Goal: Transaction & Acquisition: Purchase product/service

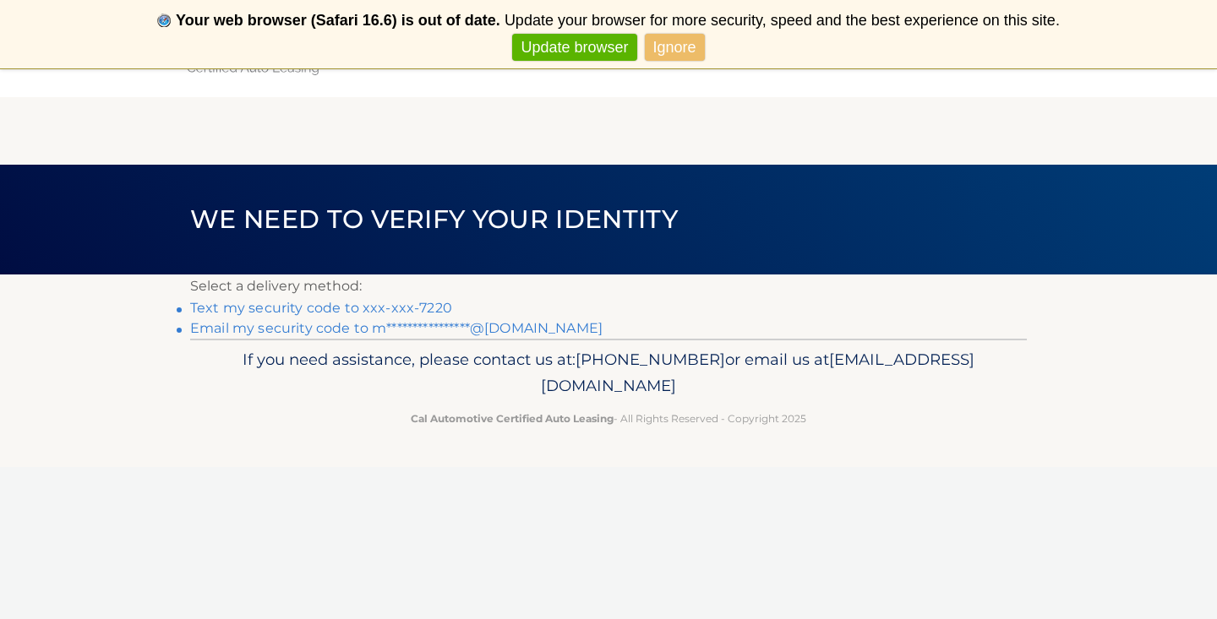
click at [358, 308] on link "Text my security code to xxx-xxx-7220" at bounding box center [321, 308] width 262 height 16
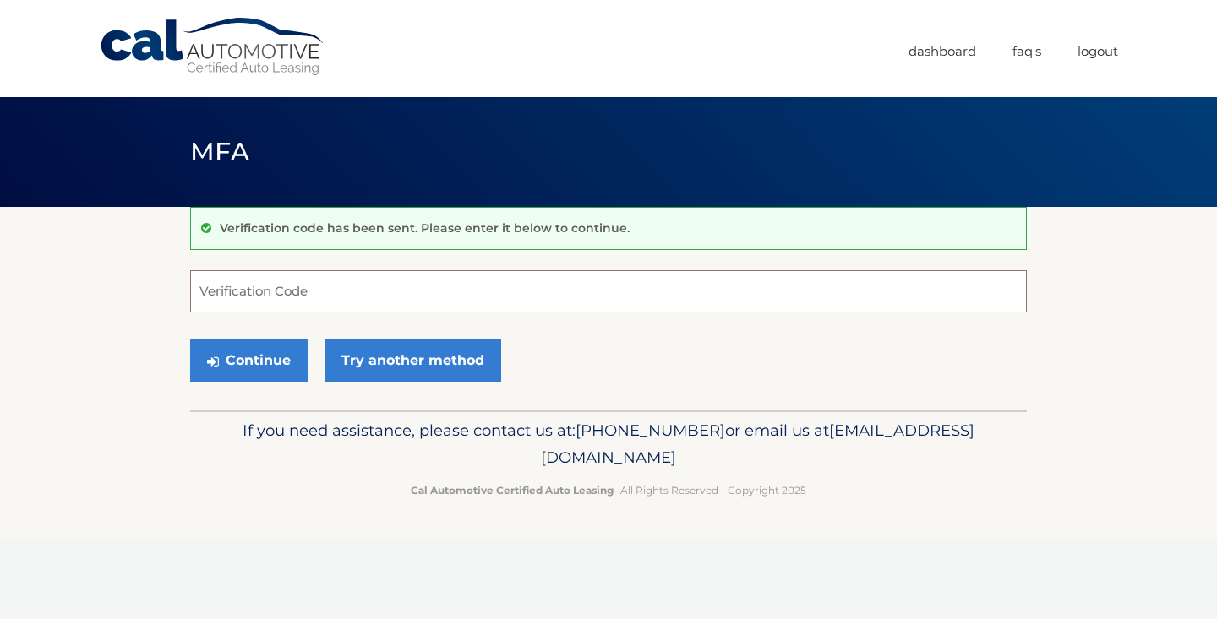
click at [308, 281] on input "Verification Code" at bounding box center [608, 291] width 836 height 42
type input "3"
type input "264303"
click at [248, 360] on button "Continue" at bounding box center [248, 361] width 117 height 42
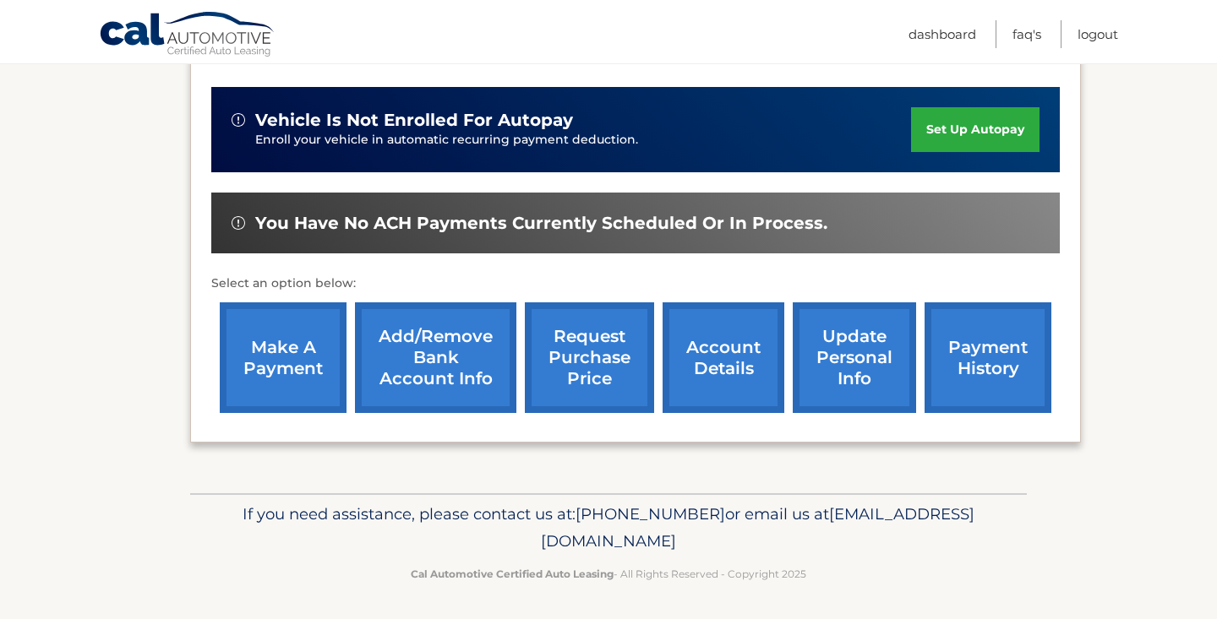
scroll to position [400, 0]
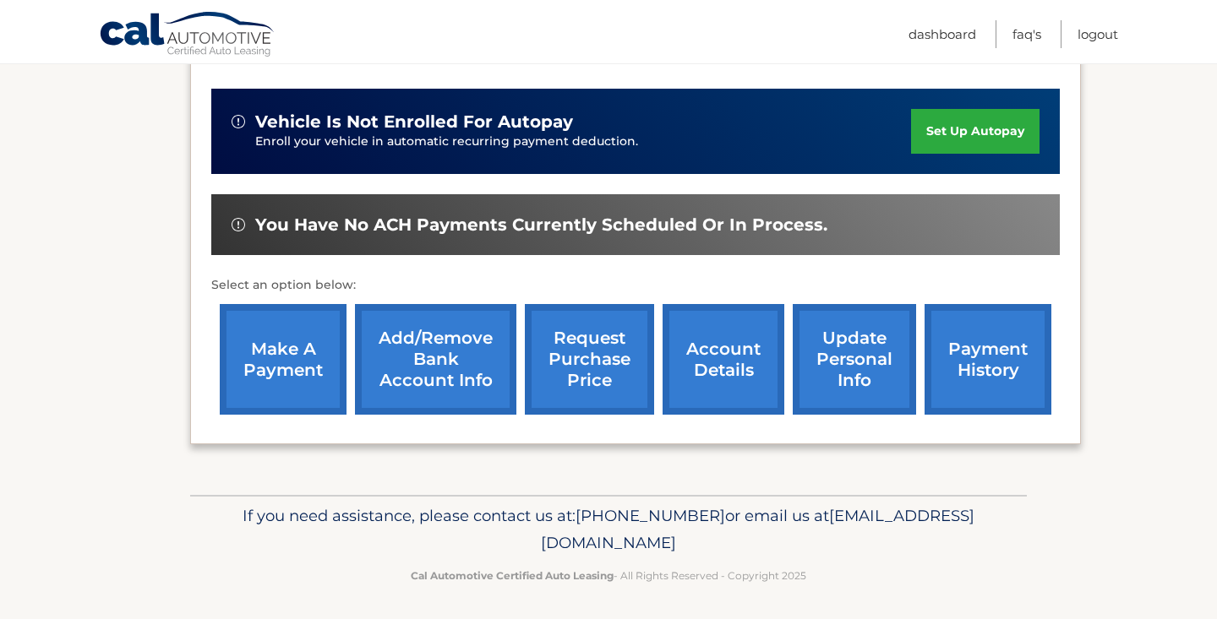
click at [253, 362] on link "make a payment" at bounding box center [283, 359] width 127 height 111
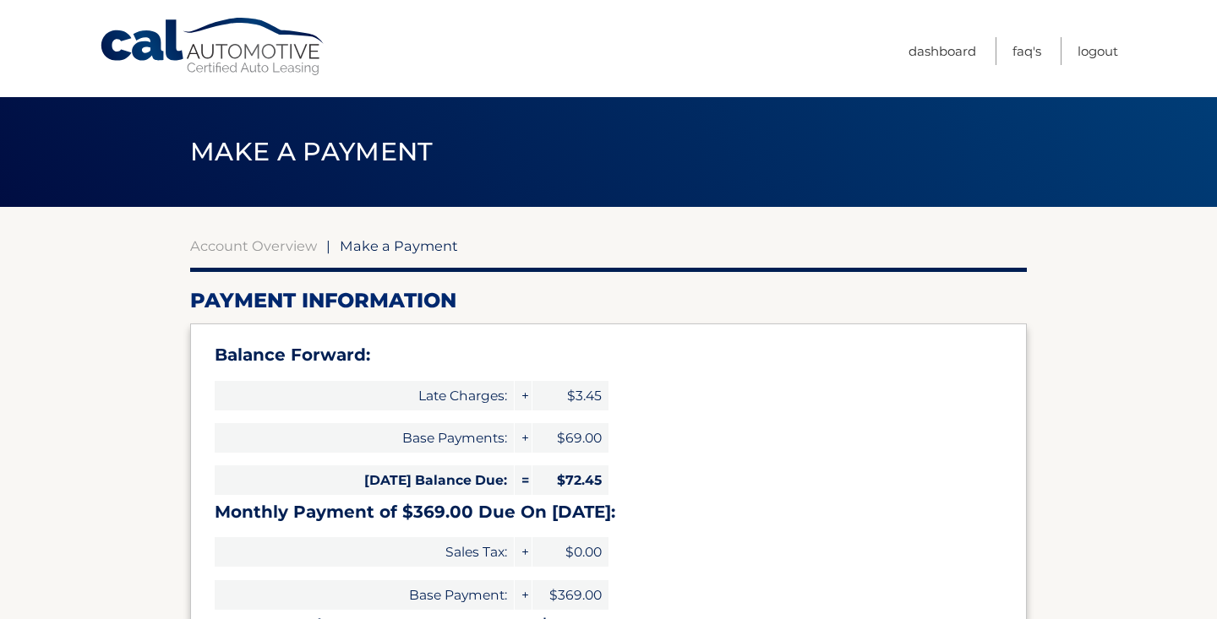
select select "ZTIwZjg5YmUtYmQzNi00NjFmLWE5YzUtZTMyNDQ1NTE2ODVk"
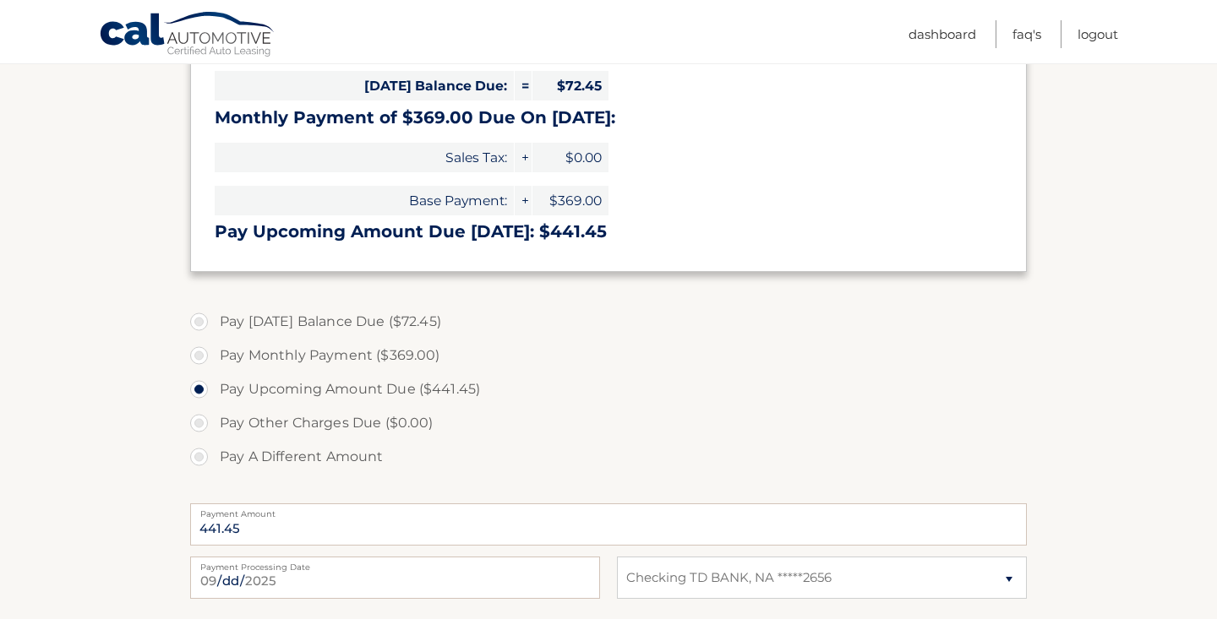
scroll to position [429, 0]
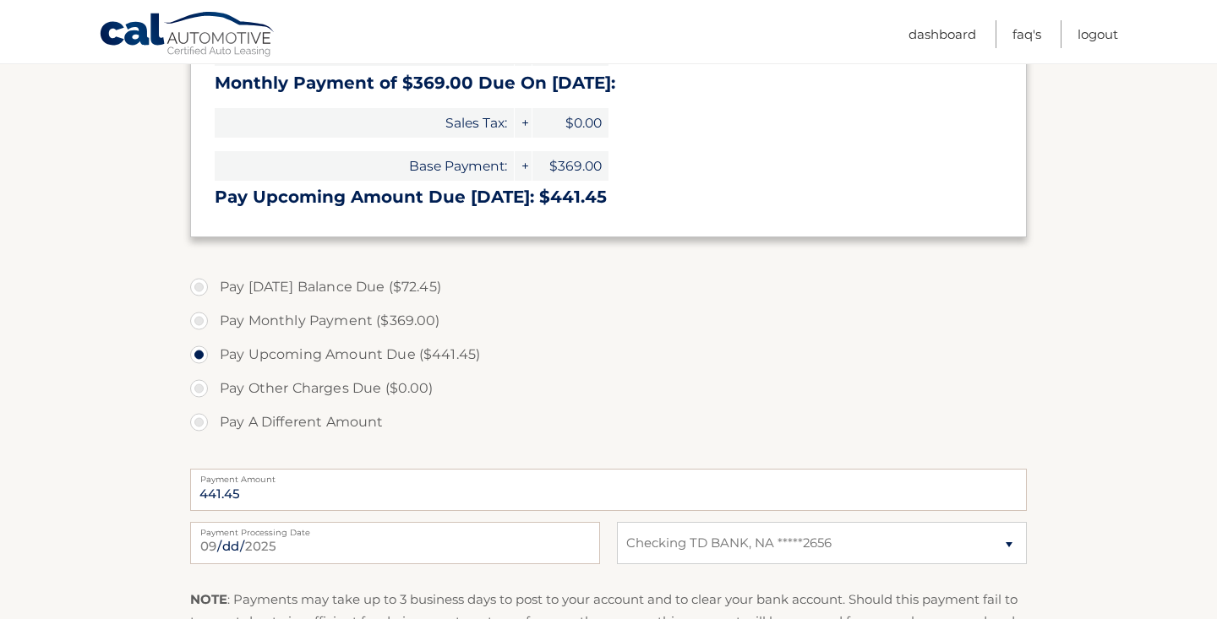
click at [202, 278] on label "Pay Today's Balance Due ($72.45)" at bounding box center [608, 287] width 836 height 34
click at [202, 278] on input "Pay Today's Balance Due ($72.45)" at bounding box center [205, 283] width 17 height 27
radio input "true"
type input "72.45"
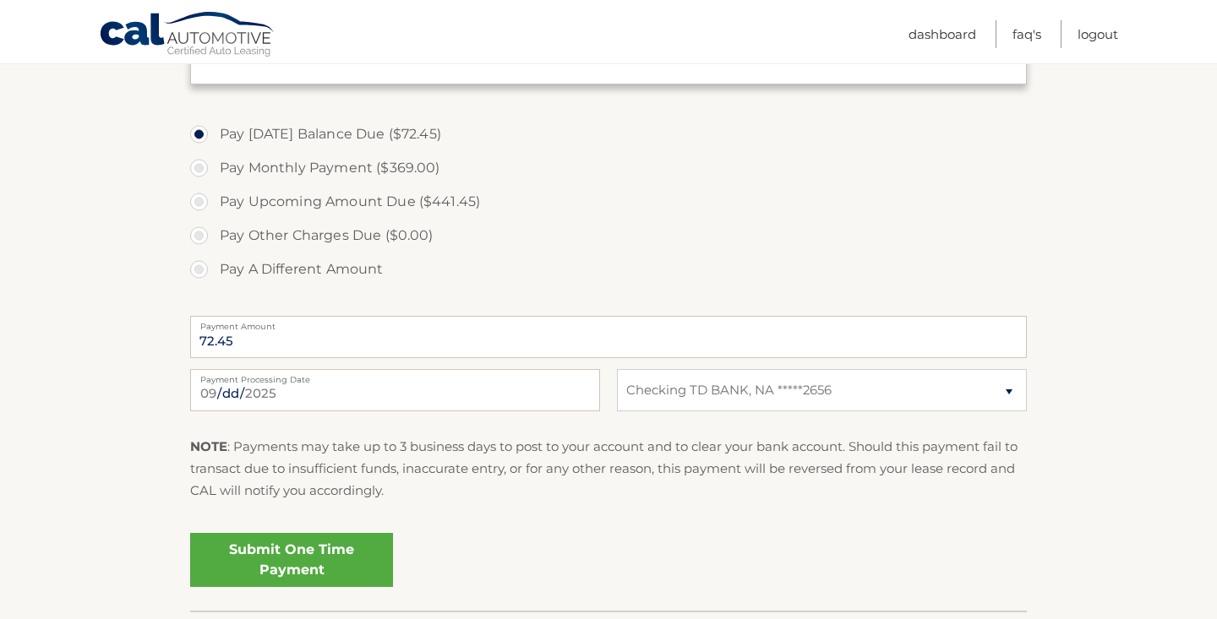
scroll to position [634, 0]
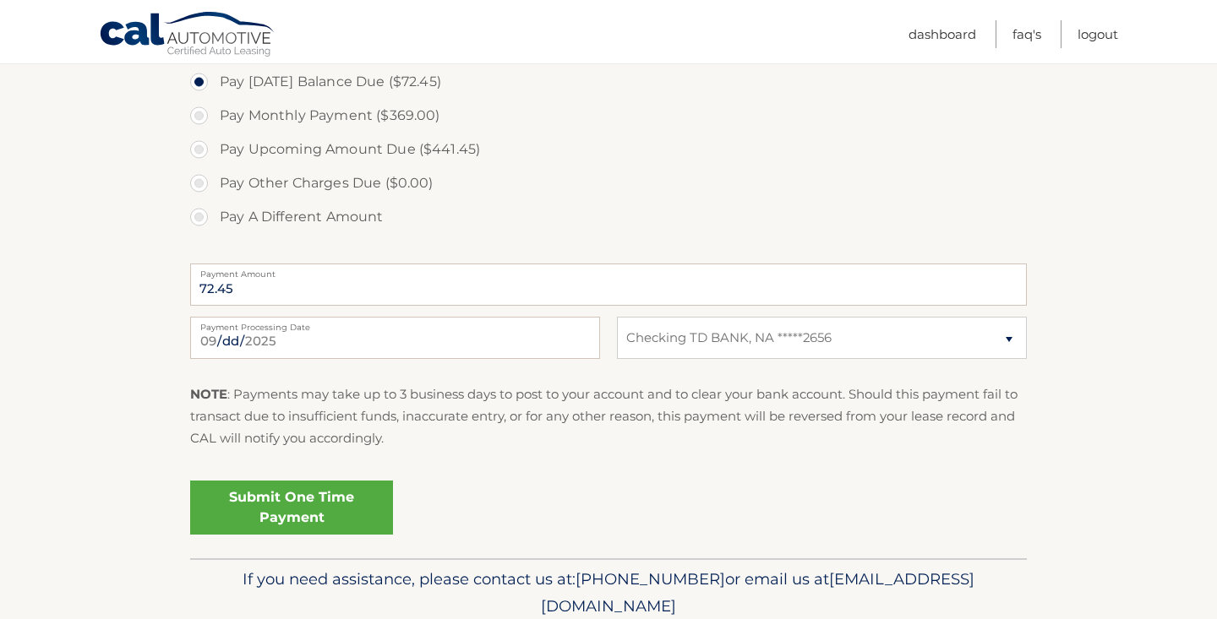
click at [291, 466] on fieldset "Pay Today's Balance Due ($72.45) Pay Monthly Payment ($369.00) Pay Upcoming Amo…" at bounding box center [608, 308] width 836 height 499
click at [296, 501] on link "Submit One Time Payment" at bounding box center [291, 508] width 203 height 54
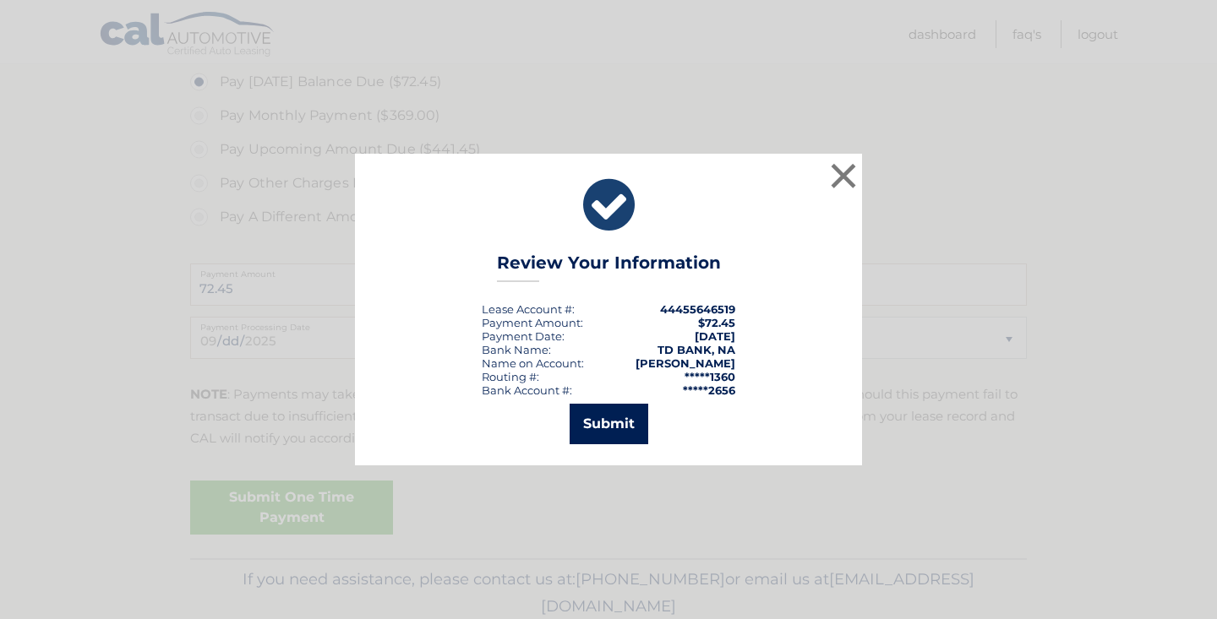
click at [625, 422] on button "Submit" at bounding box center [608, 424] width 79 height 41
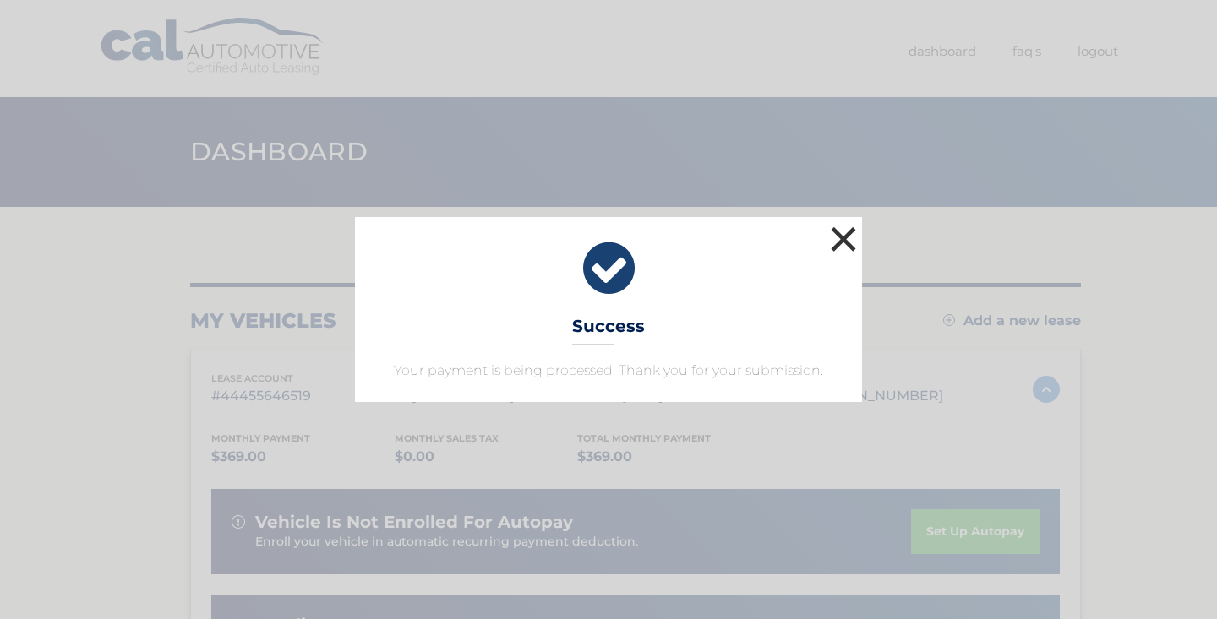
click at [852, 242] on button "×" at bounding box center [843, 239] width 34 height 34
